Goal: Transaction & Acquisition: Book appointment/travel/reservation

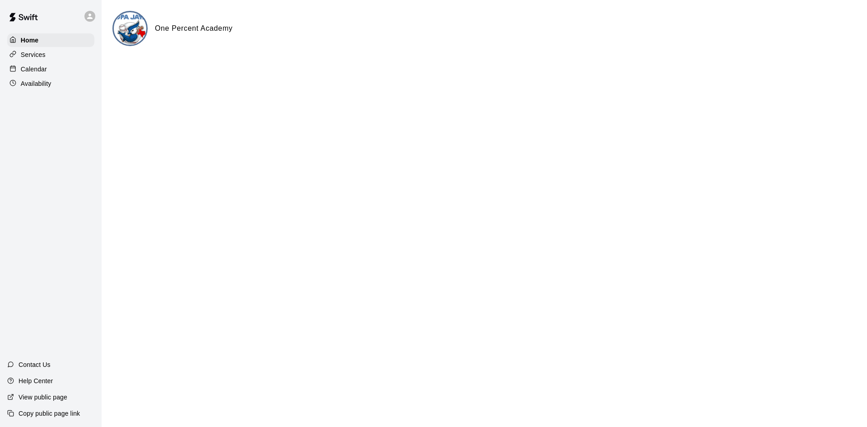
click at [33, 70] on p "Calendar" at bounding box center [34, 69] width 26 height 9
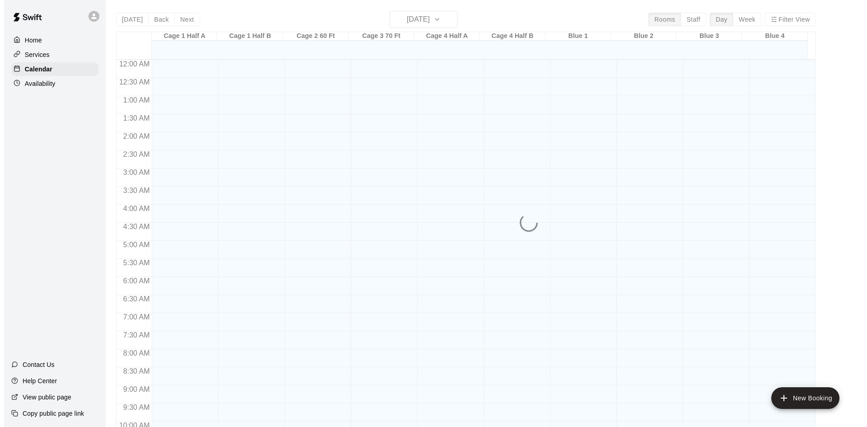
scroll to position [463, 0]
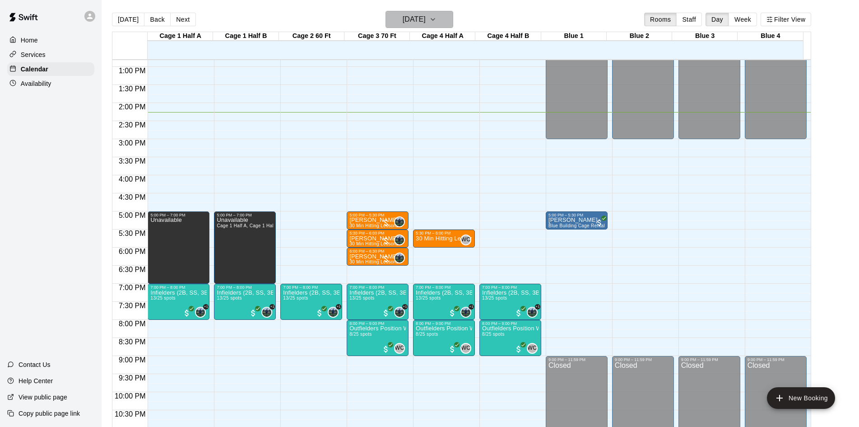
click at [437, 22] on icon "button" at bounding box center [432, 19] width 7 height 11
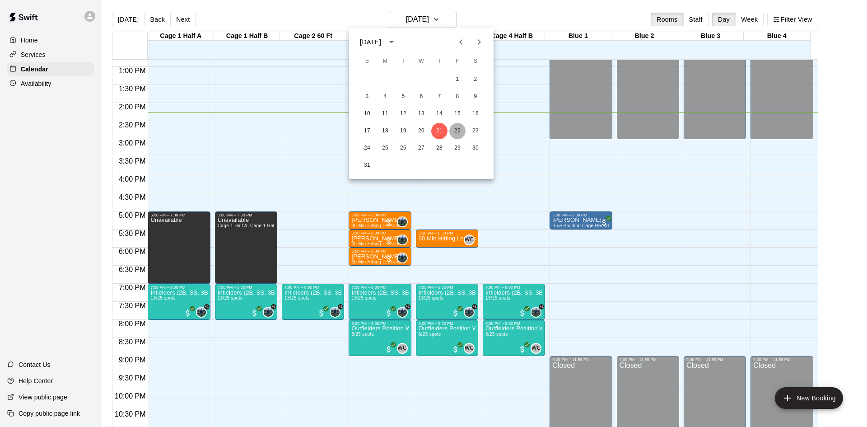
click at [457, 127] on button "22" at bounding box center [457, 131] width 16 height 16
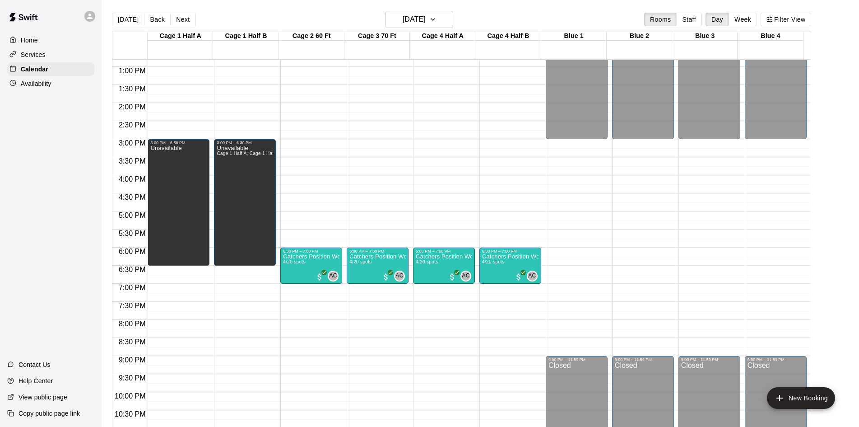
click at [581, 236] on div "12:00 AM – 3:00 PM Closed 9:00 PM – 11:59 PM Closed" at bounding box center [577, 30] width 62 height 867
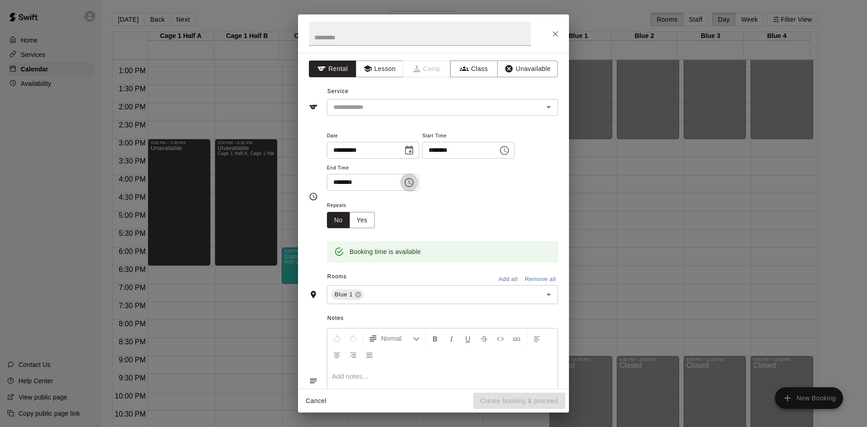
click at [414, 181] on icon "Choose time, selected time is 6:00 PM" at bounding box center [409, 182] width 11 height 11
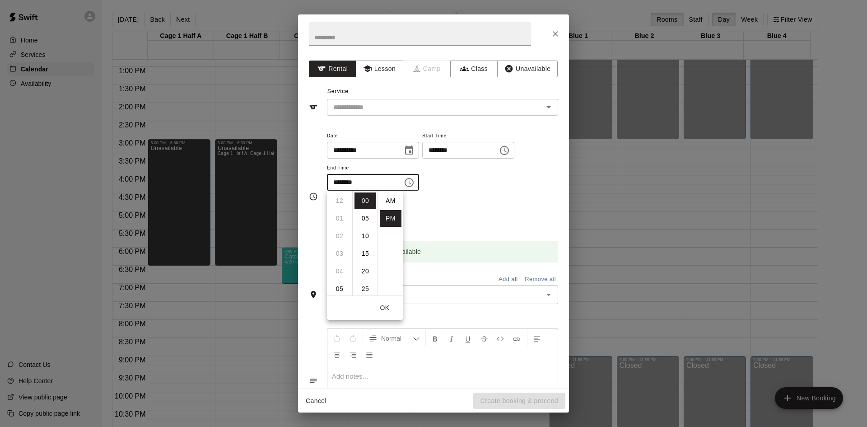
scroll to position [16, 0]
click at [414, 181] on icon "Choose time, selected time is 6:00 PM" at bounding box center [409, 182] width 11 height 11
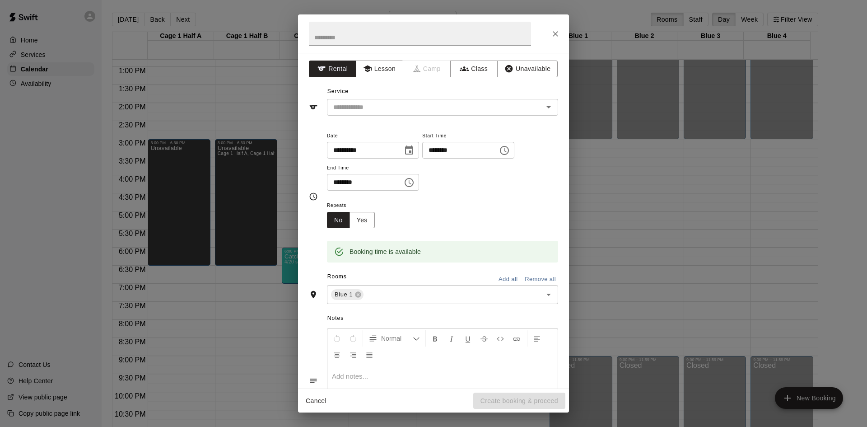
click at [414, 181] on icon "Choose time, selected time is 6:00 PM" at bounding box center [409, 182] width 11 height 11
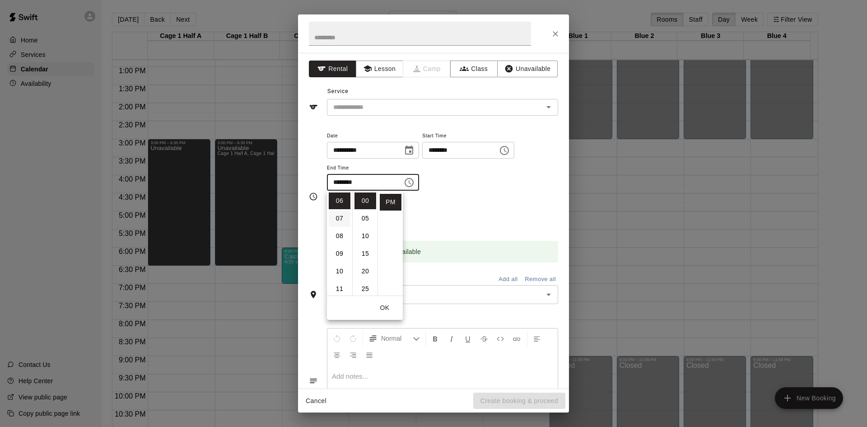
click at [340, 218] on li "07" at bounding box center [340, 218] width 22 height 17
type input "********"
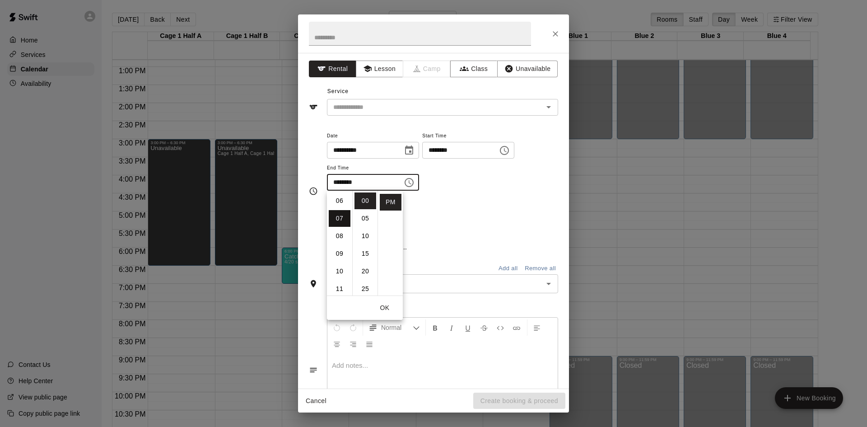
scroll to position [123, 0]
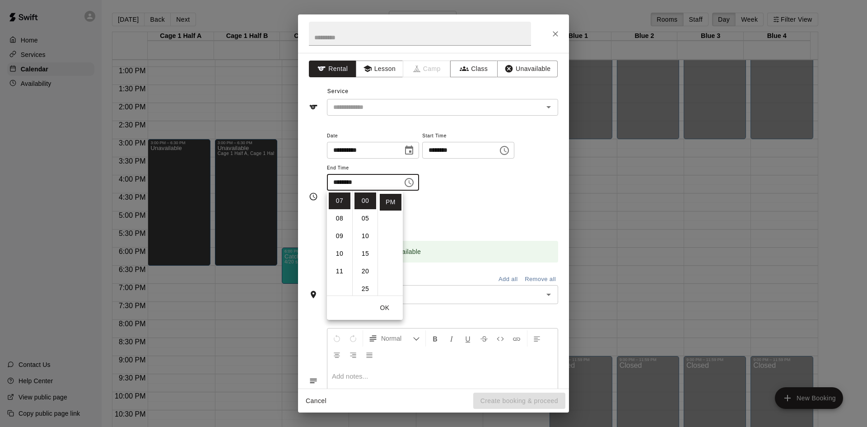
click at [495, 200] on div "Repeats No Yes" at bounding box center [442, 214] width 231 height 28
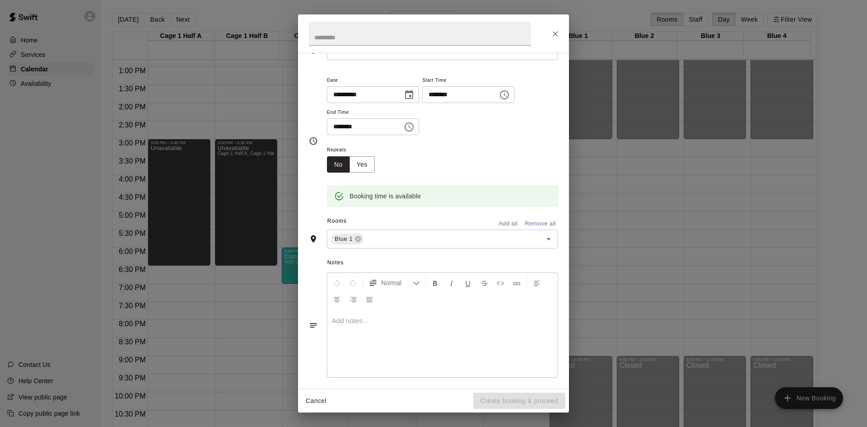
scroll to position [61, 0]
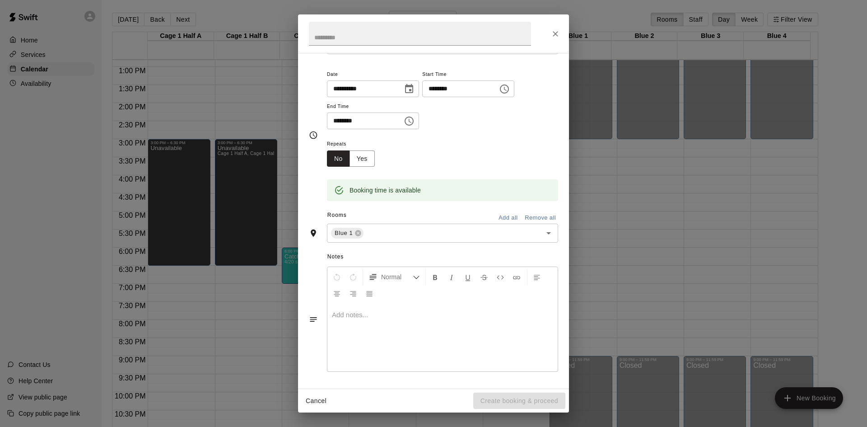
click at [375, 311] on p at bounding box center [442, 314] width 221 height 9
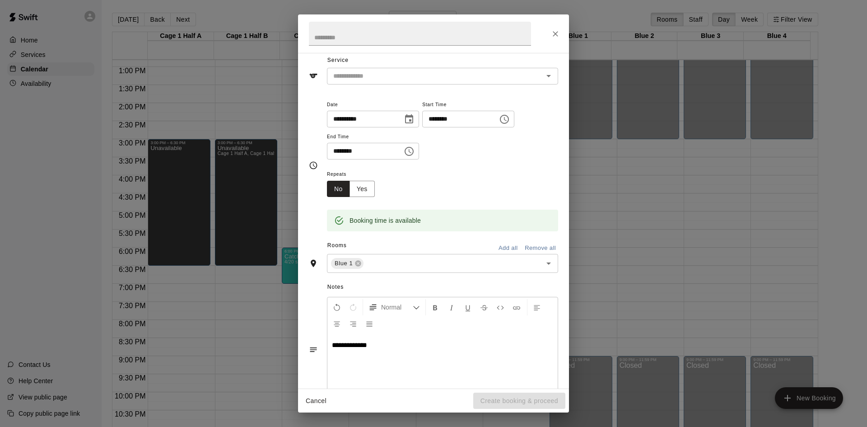
scroll to position [0, 0]
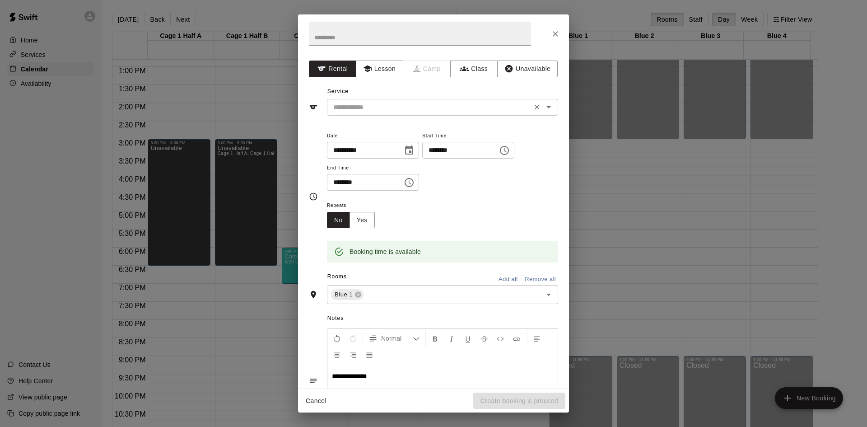
click at [532, 111] on icon "Clear" at bounding box center [536, 106] width 9 height 9
click at [543, 107] on icon "Open" at bounding box center [548, 107] width 11 height 11
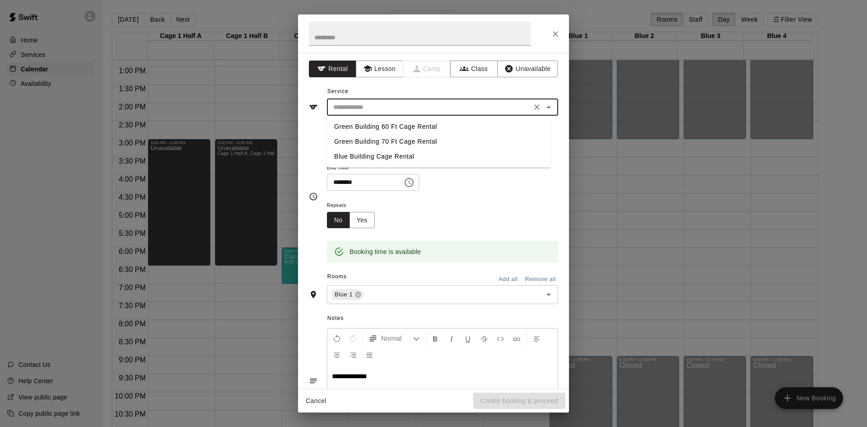
click at [396, 157] on li "Blue Building Cage Rental" at bounding box center [438, 156] width 223 height 15
type input "**********"
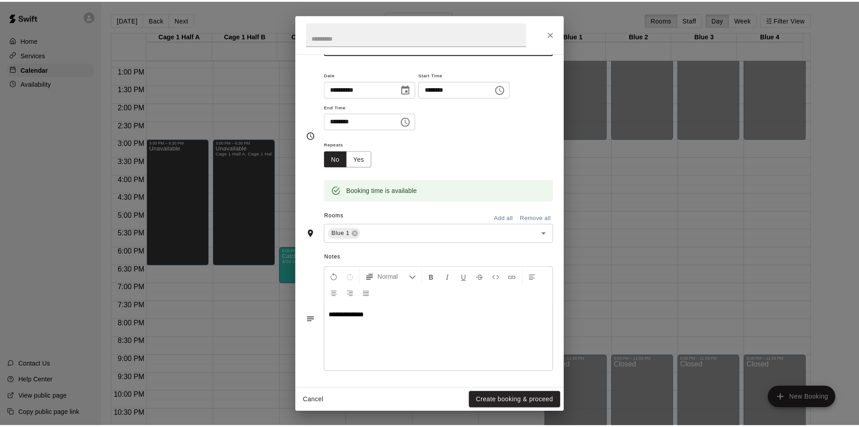
scroll to position [61, 0]
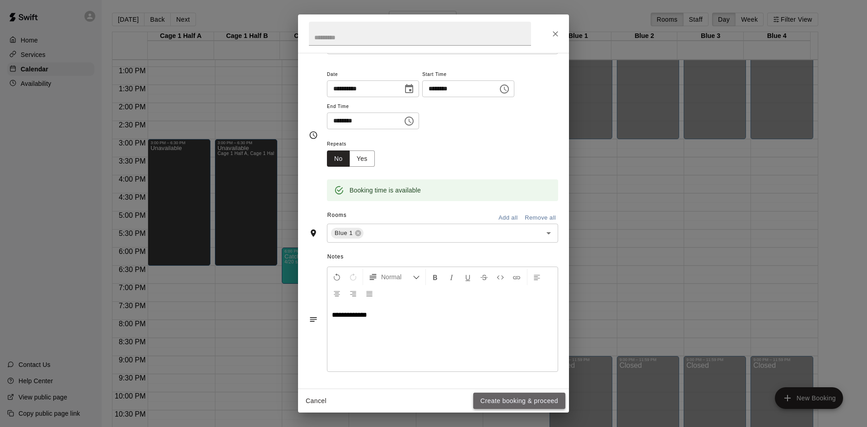
click at [519, 402] on button "Create booking & proceed" at bounding box center [519, 400] width 92 height 17
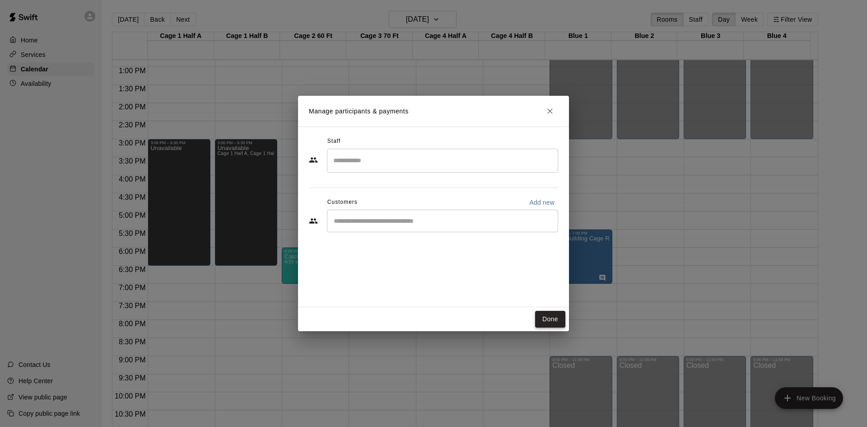
click at [545, 316] on button "Done" at bounding box center [550, 319] width 30 height 17
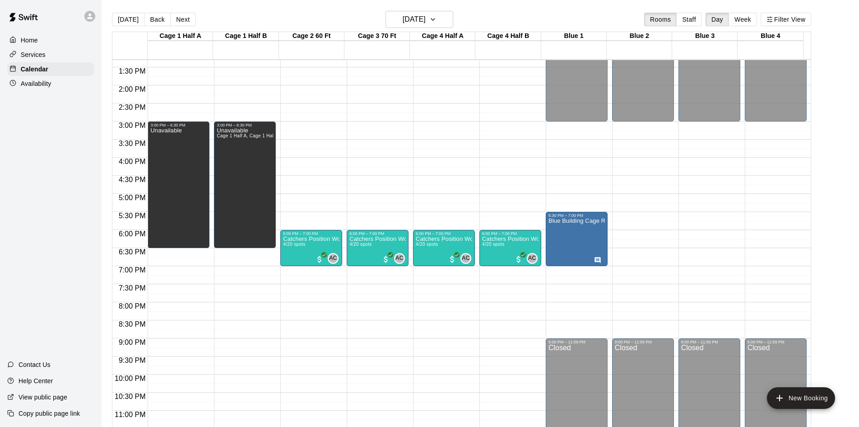
scroll to position [491, 0]
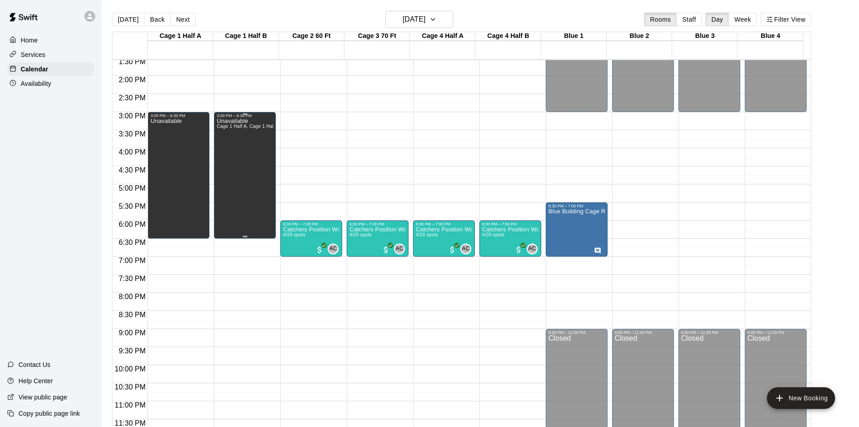
click at [241, 150] on div "Unavailable Cage 1 Half A, Cage 1 Half B" at bounding box center [245, 331] width 56 height 427
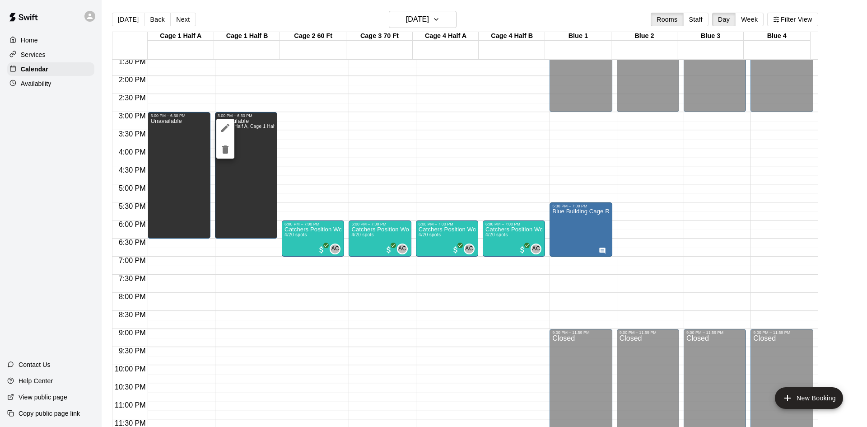
click at [336, 169] on div at bounding box center [433, 213] width 867 height 427
